Goal: Navigation & Orientation: Find specific page/section

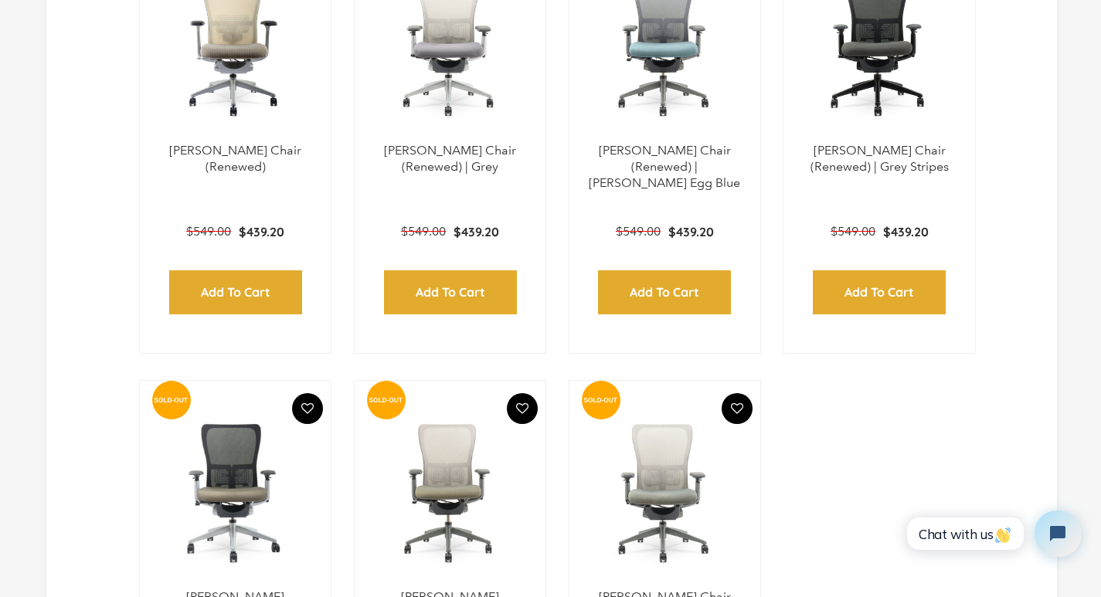
scroll to position [676, 0]
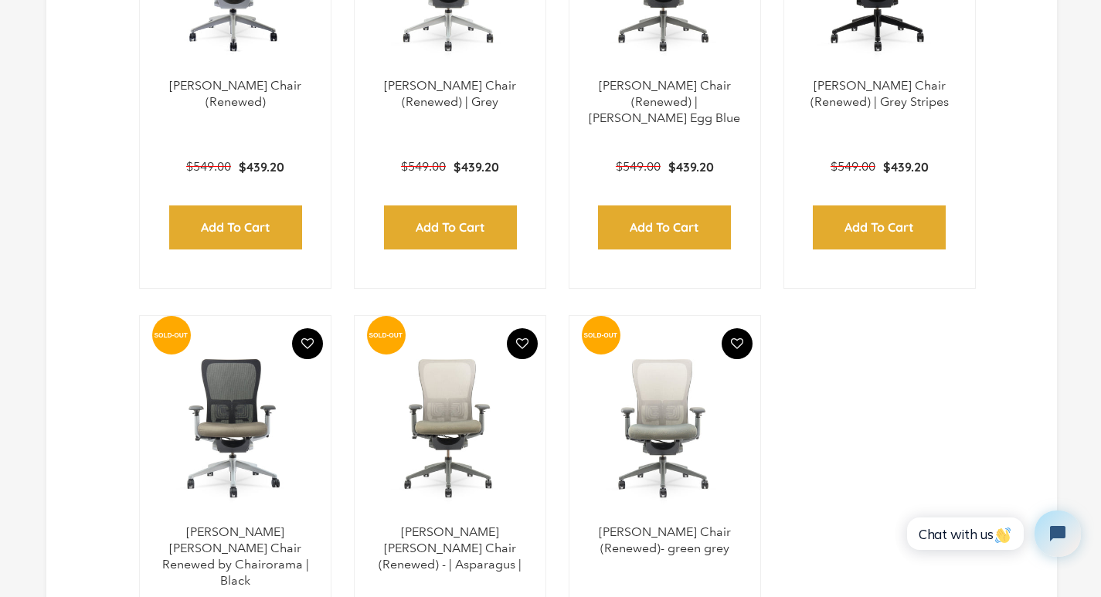
select select "best-selling"
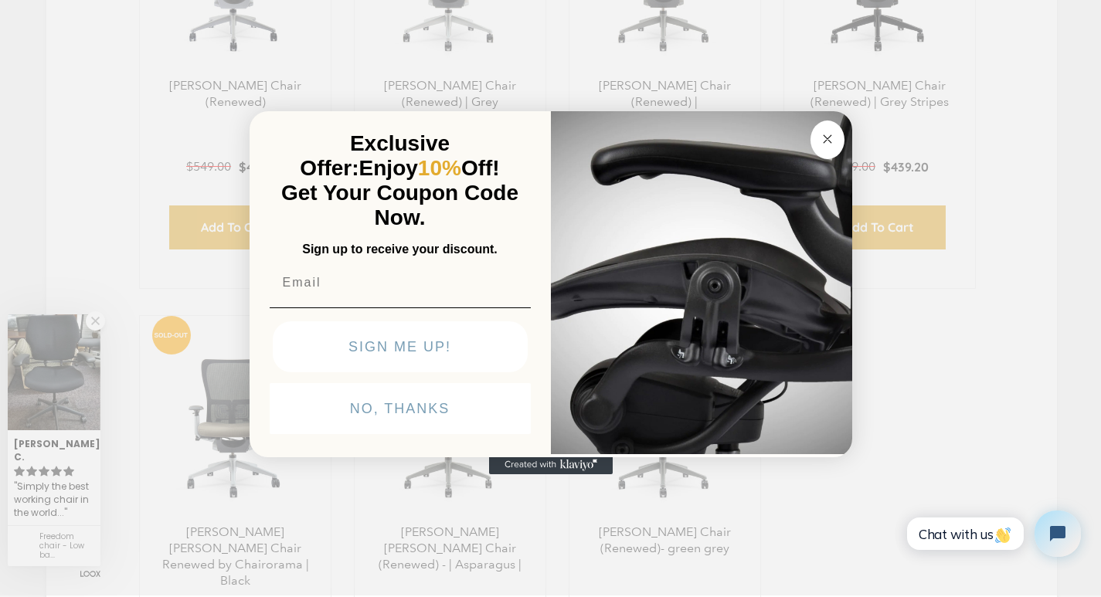
click input "Submit" at bounding box center [0, 0] width 0 height 0
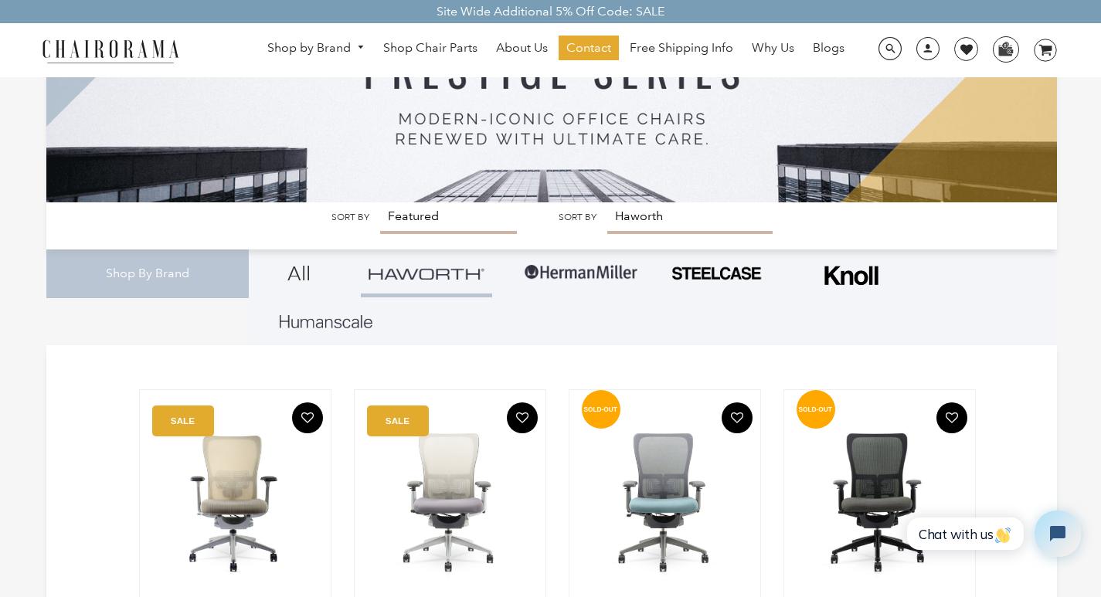
scroll to position [226, 0]
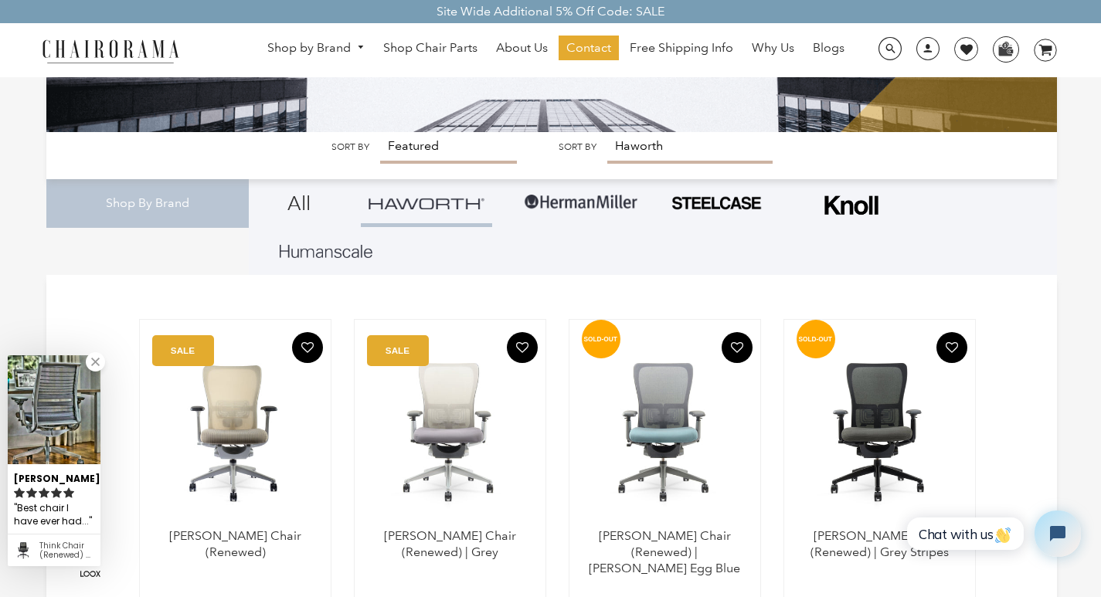
click at [497, 41] on link "About Us" at bounding box center [521, 48] width 67 height 25
